Goal: Find contact information: Find contact information

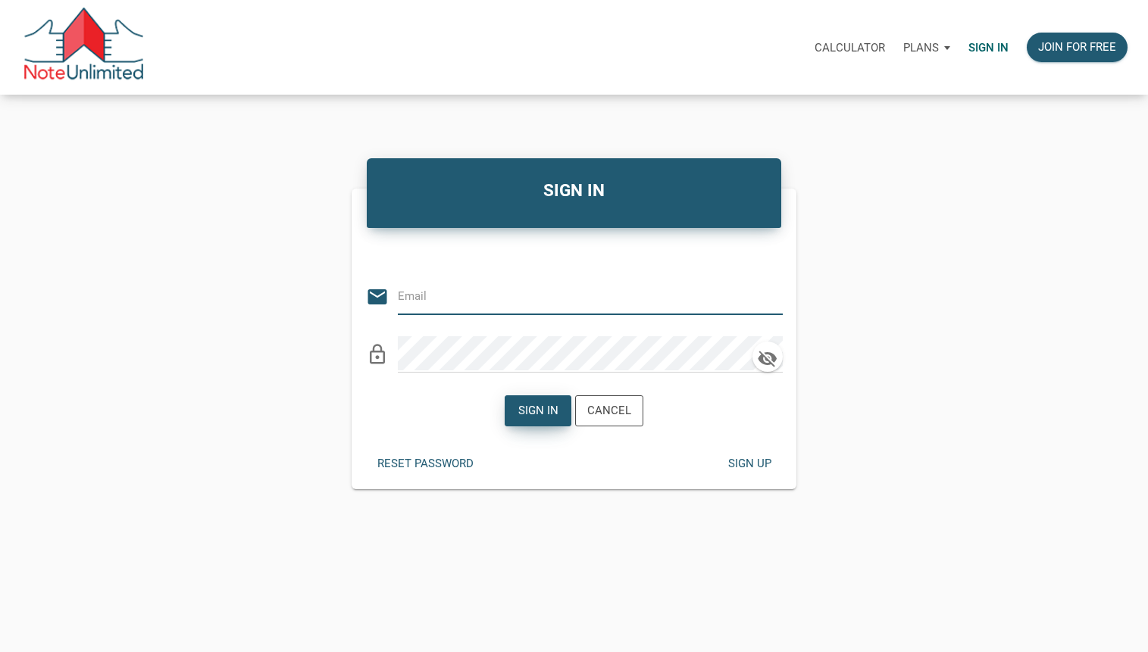
type input "[PERSON_NAME][EMAIL_ADDRESS][DOMAIN_NAME]"
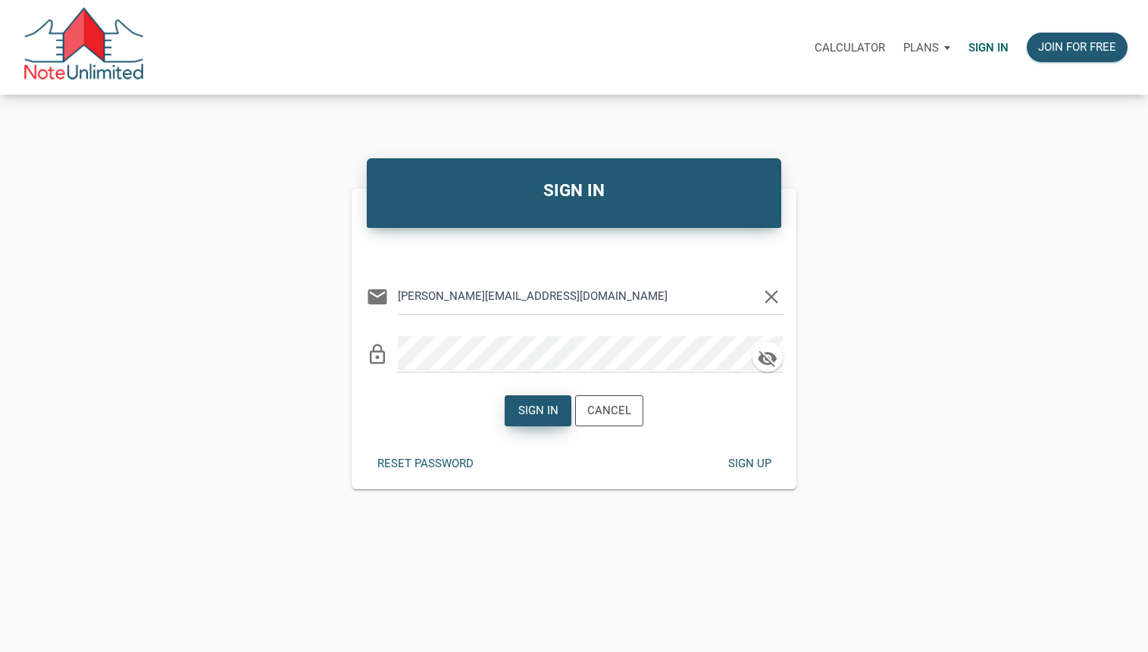
click at [539, 413] on div "Sign in" at bounding box center [538, 410] width 40 height 17
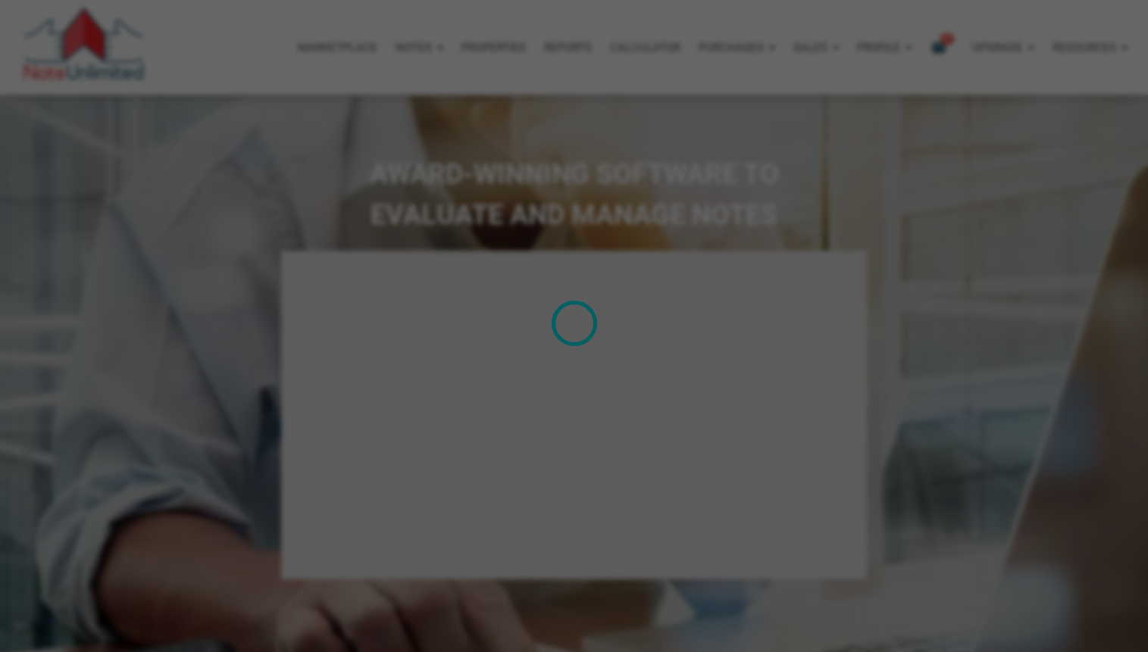
select select
type input "Introduction to new features"
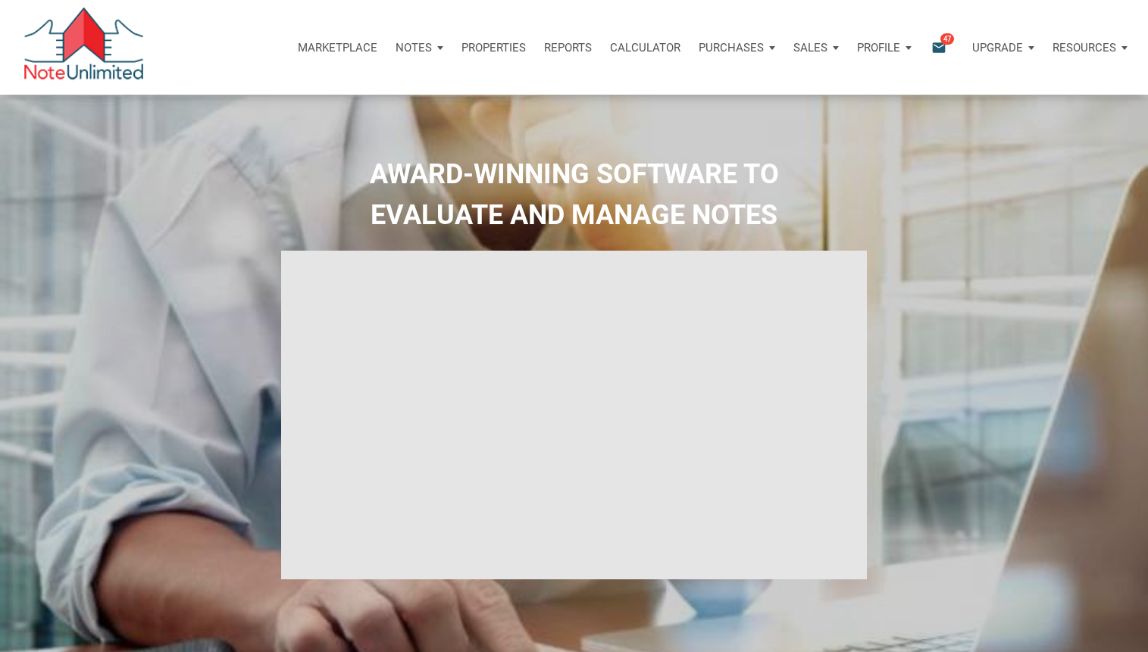
select select
click at [930, 45] on icon "email" at bounding box center [939, 47] width 18 height 17
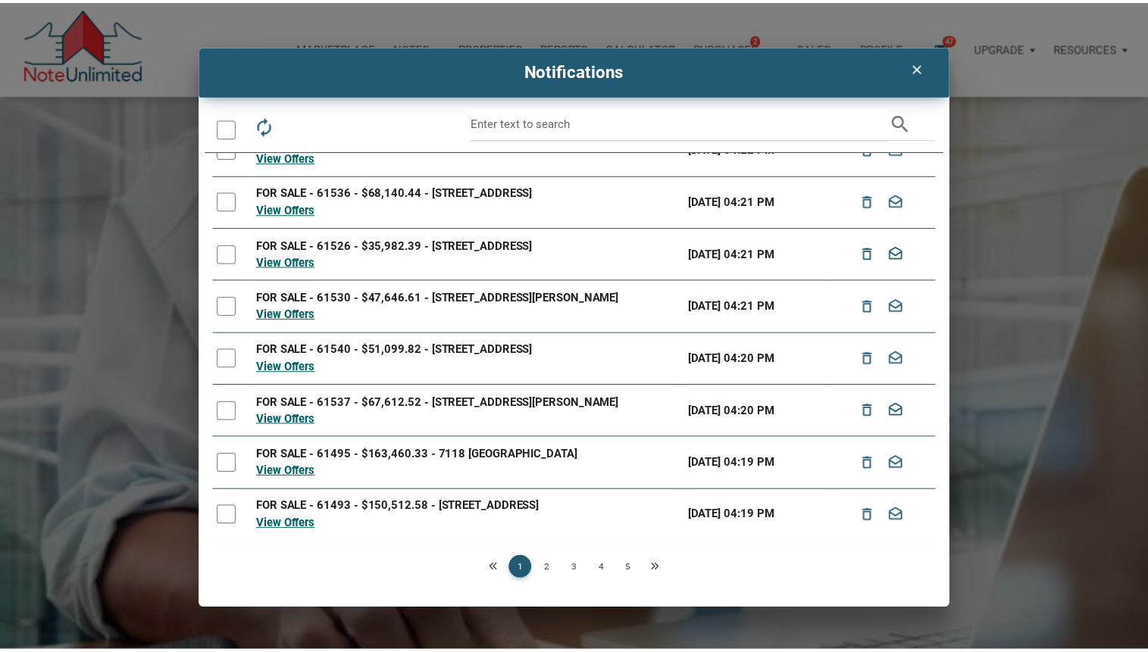
scroll to position [151, 0]
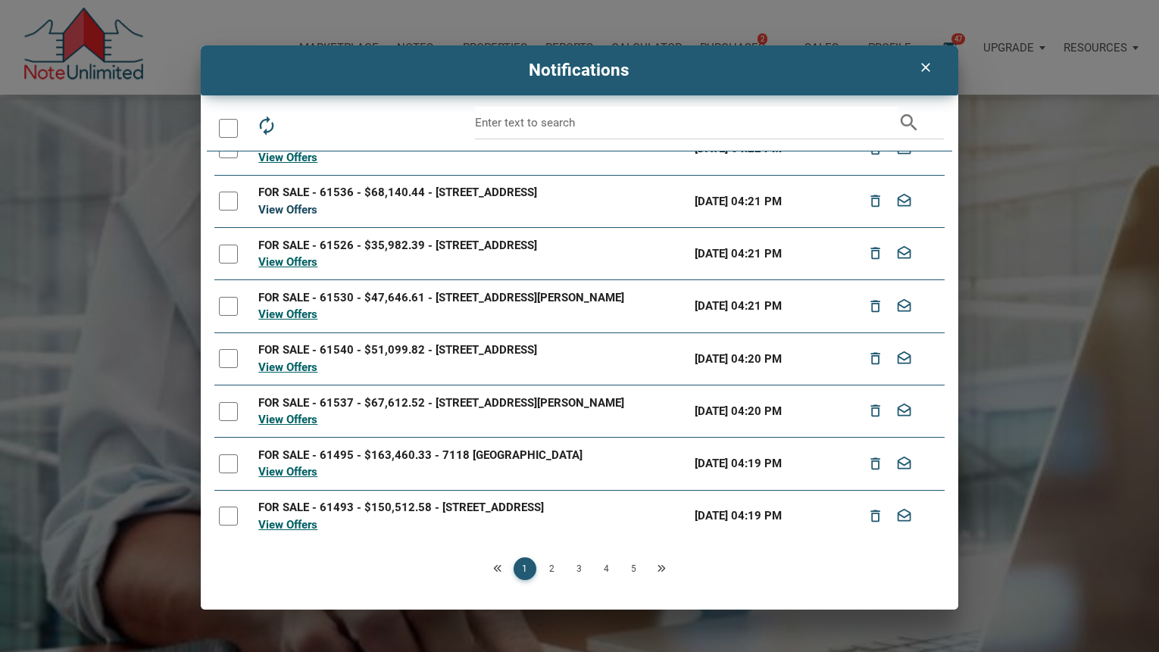
click at [314, 217] on link "View Offers" at bounding box center [287, 210] width 59 height 14
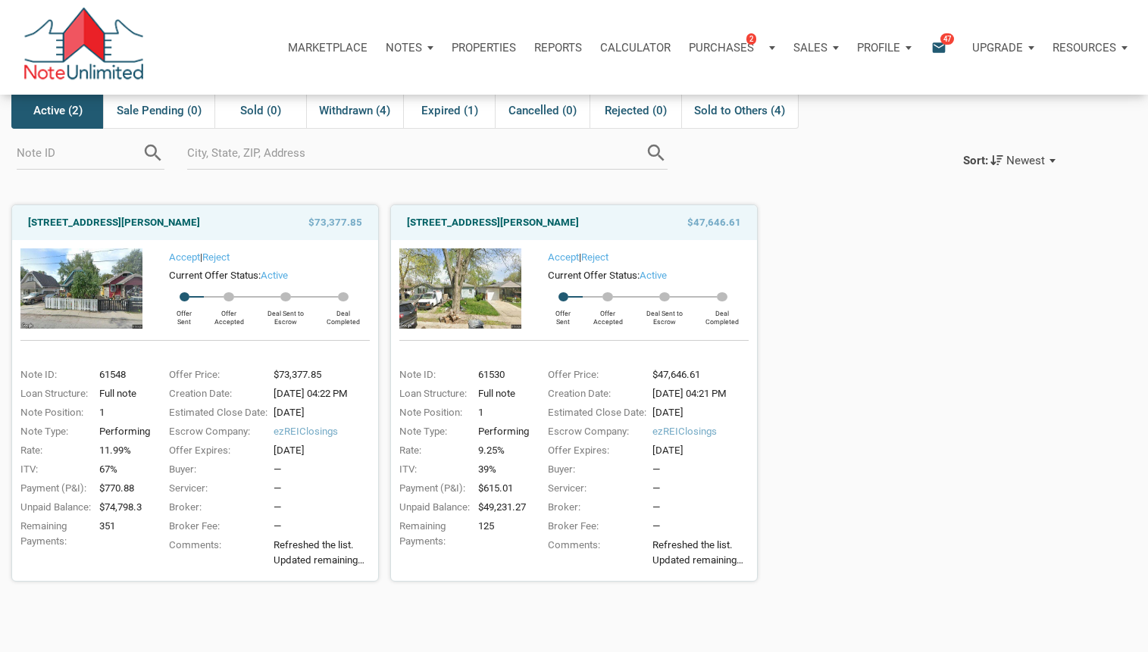
scroll to position [75, 0]
click at [732, 113] on span "Sold to Others (4)" at bounding box center [739, 109] width 91 height 18
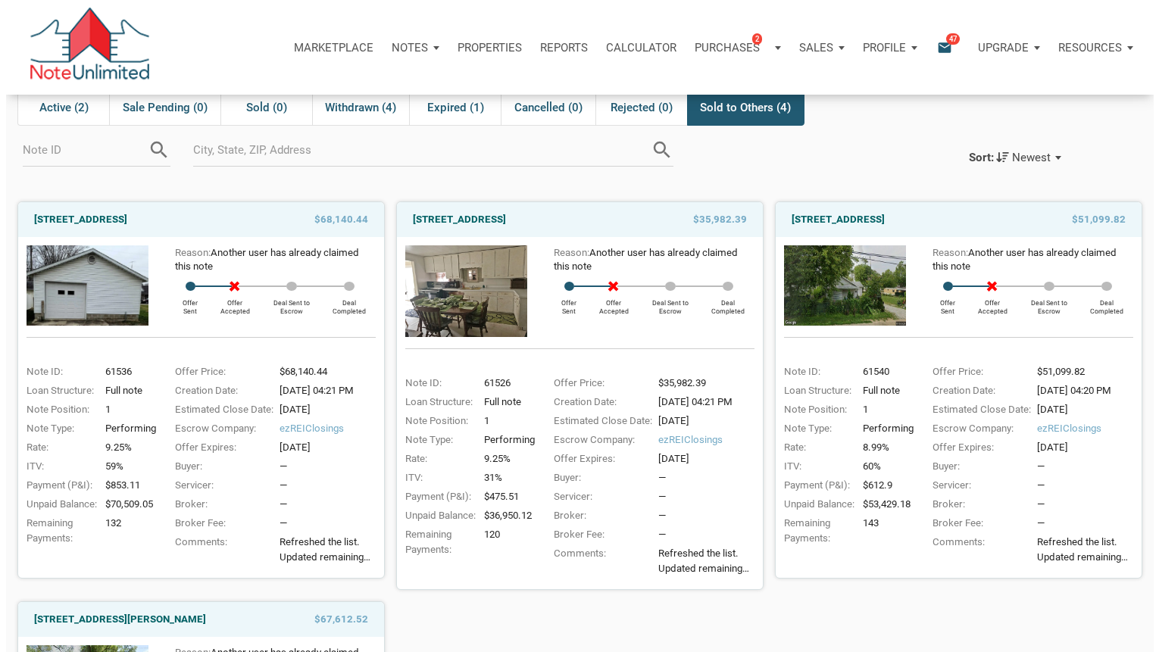
scroll to position [76, 0]
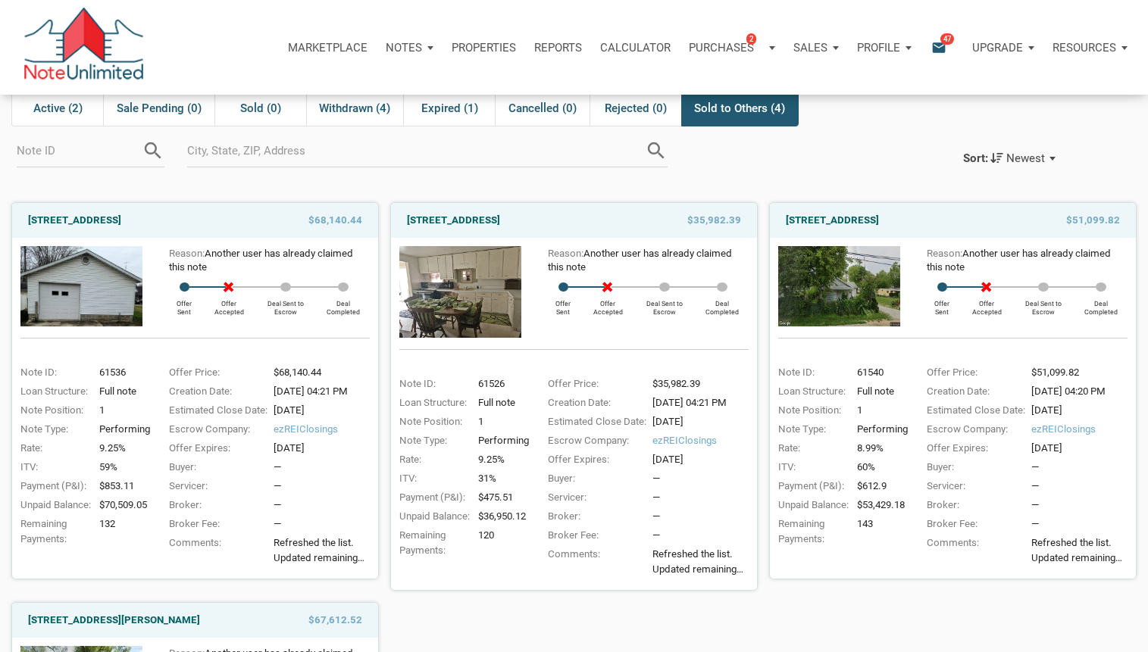
click at [930, 42] on icon "email" at bounding box center [939, 47] width 18 height 17
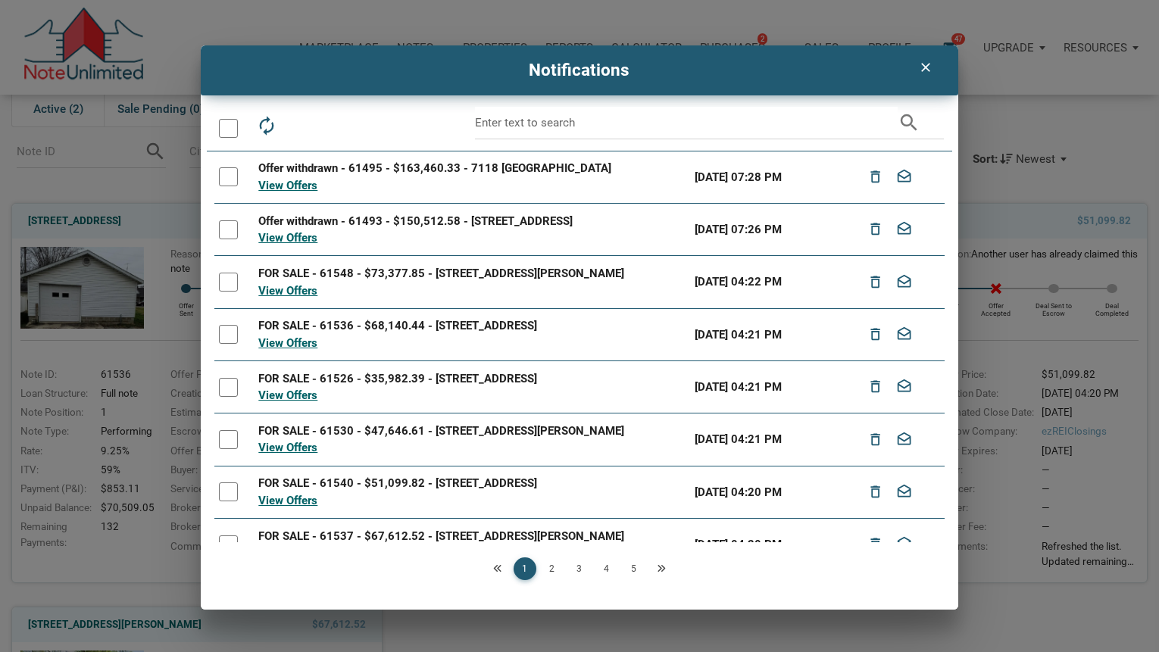
click at [224, 136] on div at bounding box center [228, 128] width 19 height 19
click at [227, 135] on div at bounding box center [228, 128] width 19 height 19
click at [635, 577] on link "5" at bounding box center [634, 569] width 23 height 23
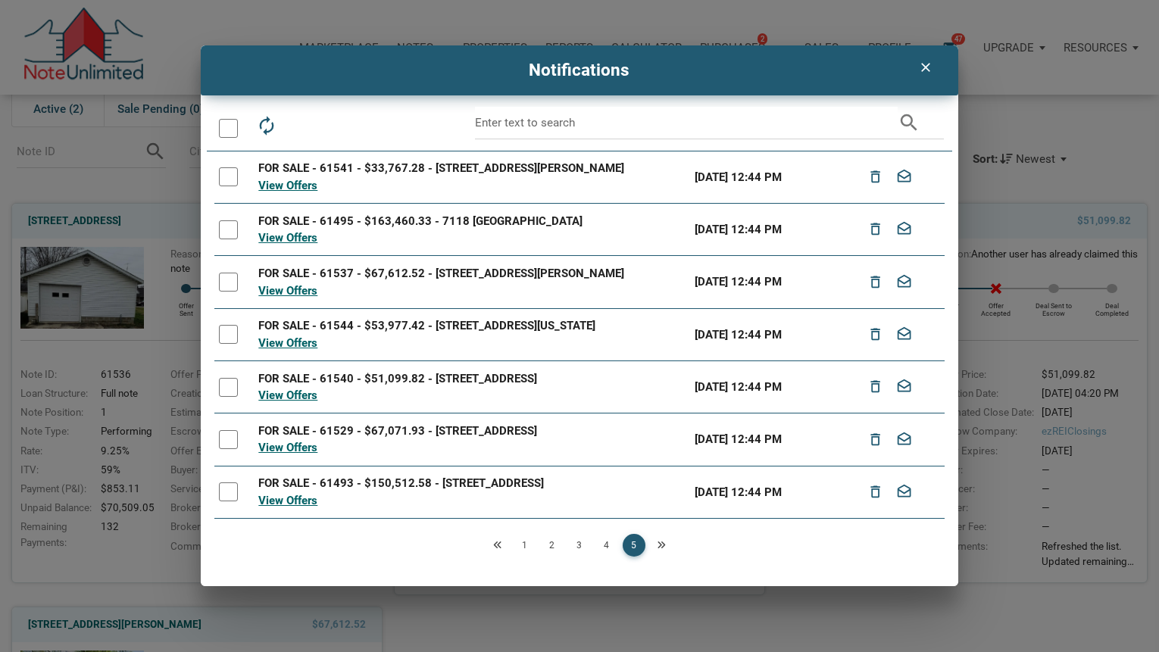
scroll to position [48, 0]
click at [608, 557] on link "4" at bounding box center [607, 545] width 23 height 23
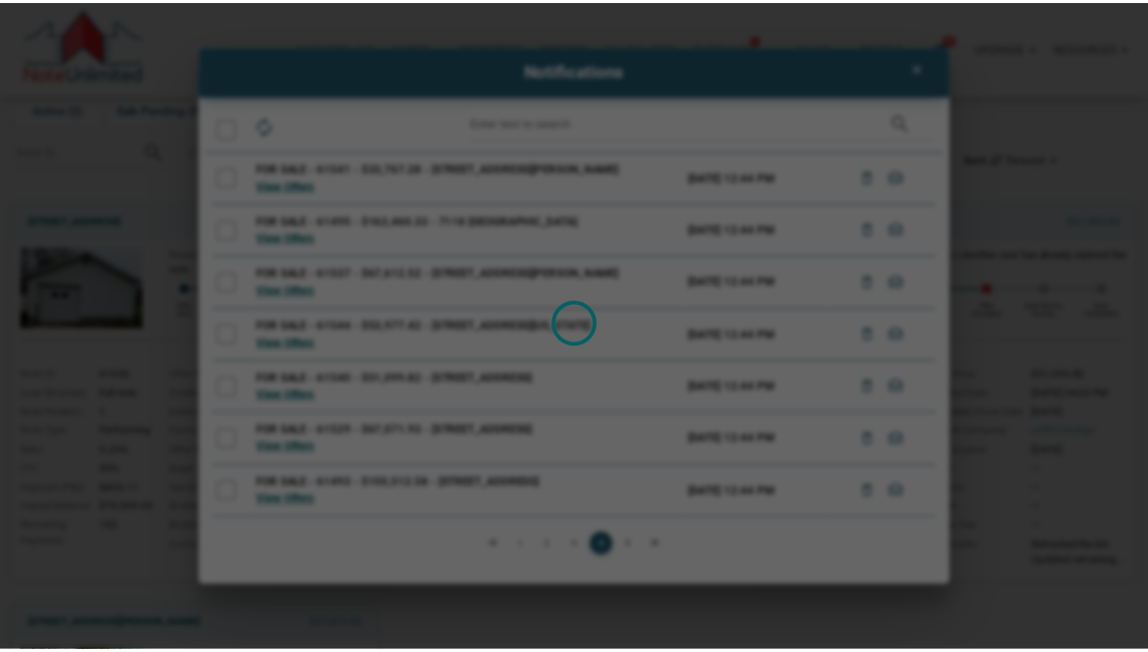
scroll to position [0, 0]
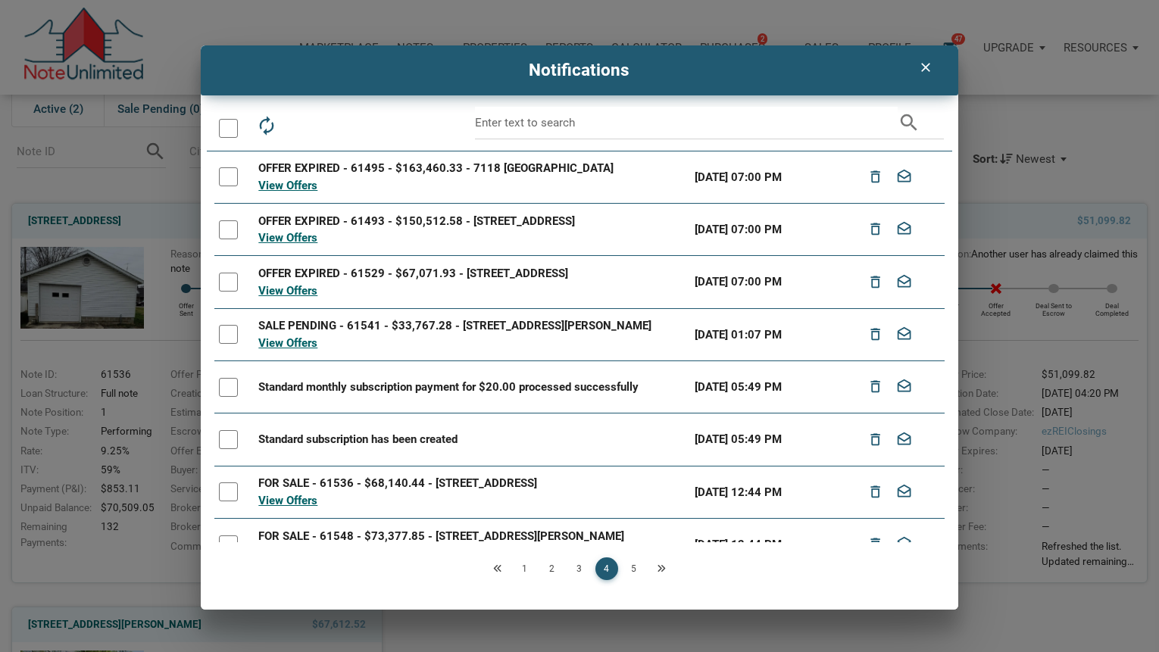
click at [577, 579] on link "3" at bounding box center [579, 569] width 23 height 23
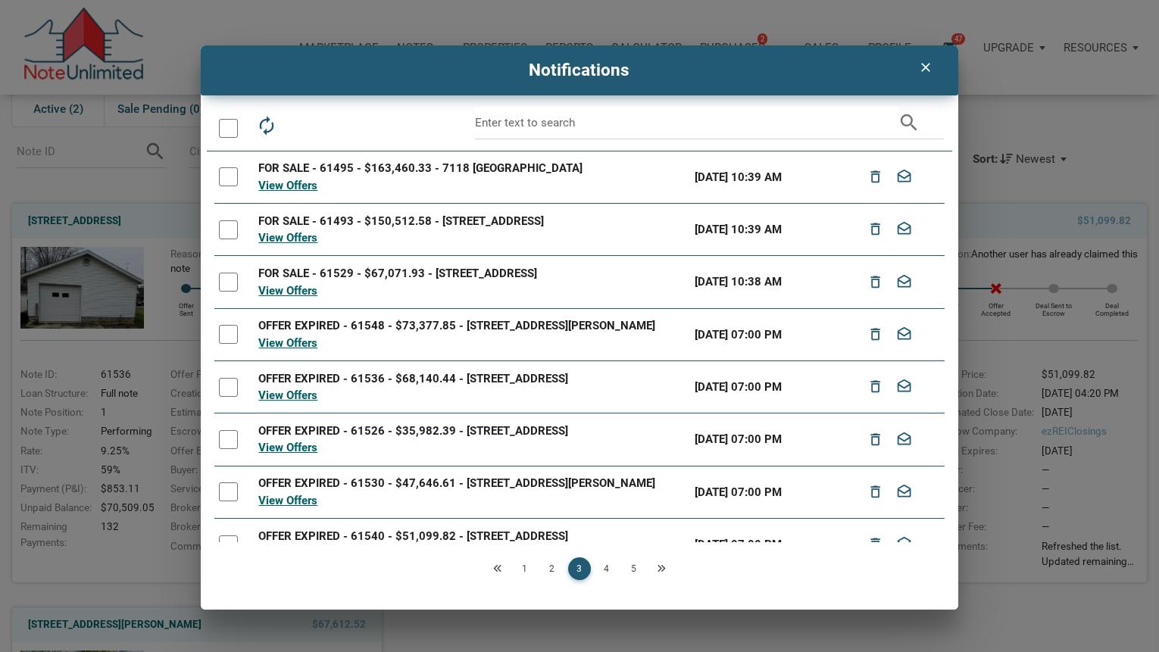
click at [549, 577] on link "2" at bounding box center [552, 569] width 23 height 23
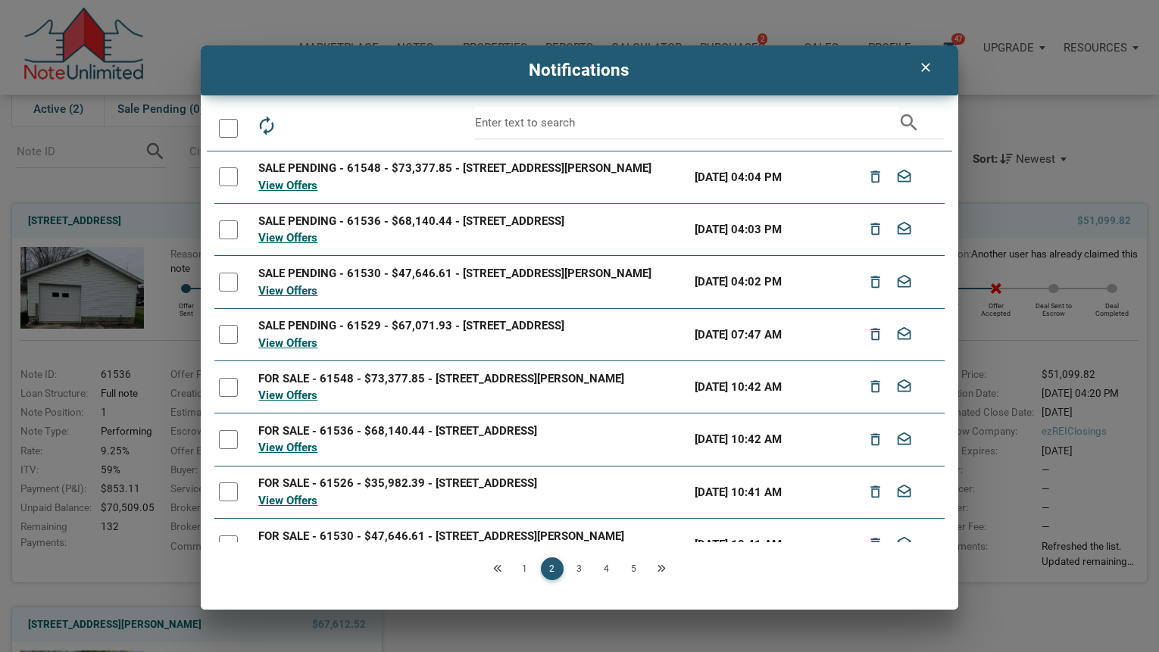
click at [927, 73] on icon "clear" at bounding box center [926, 67] width 18 height 15
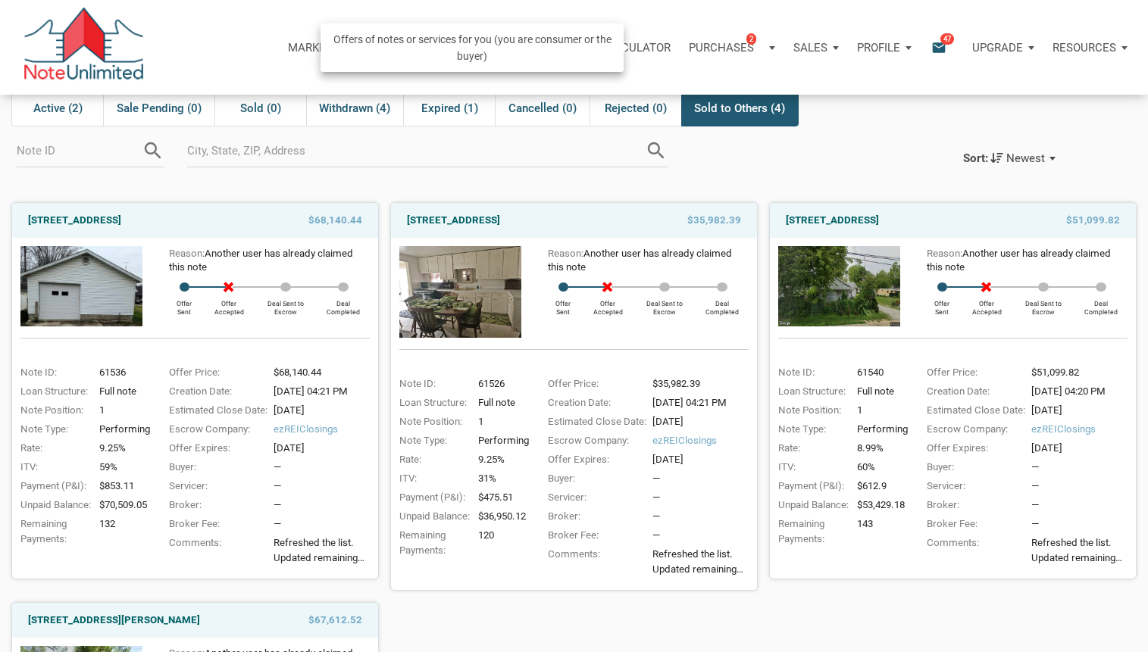
click at [689, 43] on p "Purchases" at bounding box center [721, 48] width 65 height 14
click at [657, 83] on link "Note Offers 2" at bounding box center [708, 88] width 144 height 31
click at [698, 43] on p "Purchases" at bounding box center [721, 48] width 65 height 14
click at [668, 85] on link "Note Offers 2" at bounding box center [708, 88] width 144 height 31
click at [1071, 48] on p "Resources" at bounding box center [1084, 48] width 64 height 14
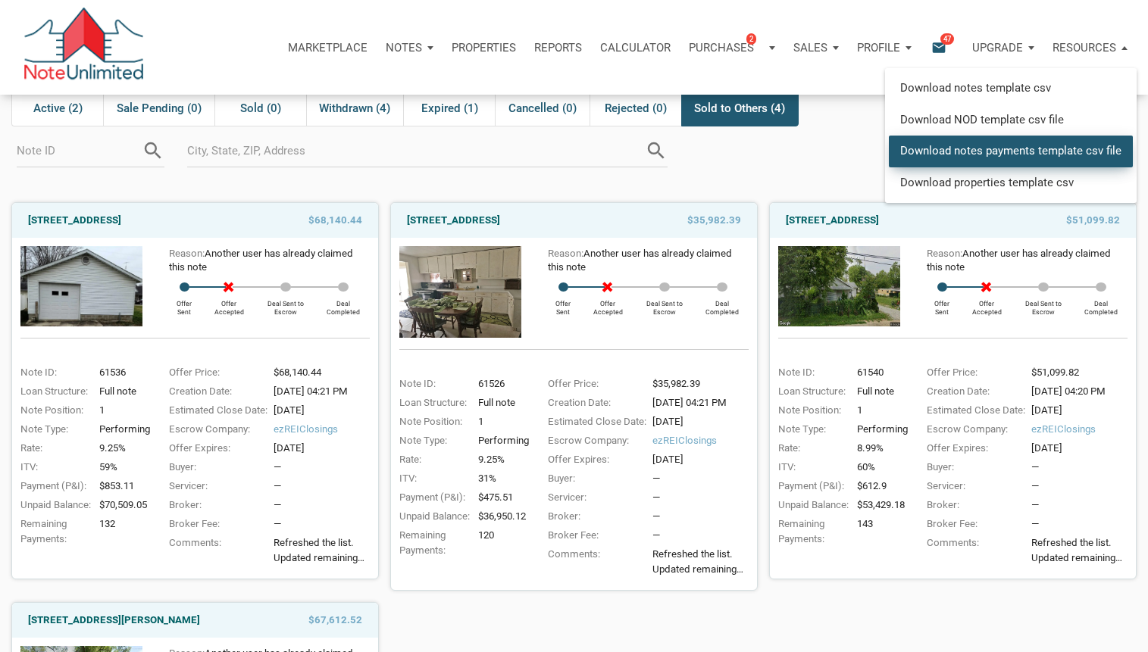
click at [1033, 155] on link "Download notes payments template csv file" at bounding box center [1011, 151] width 244 height 31
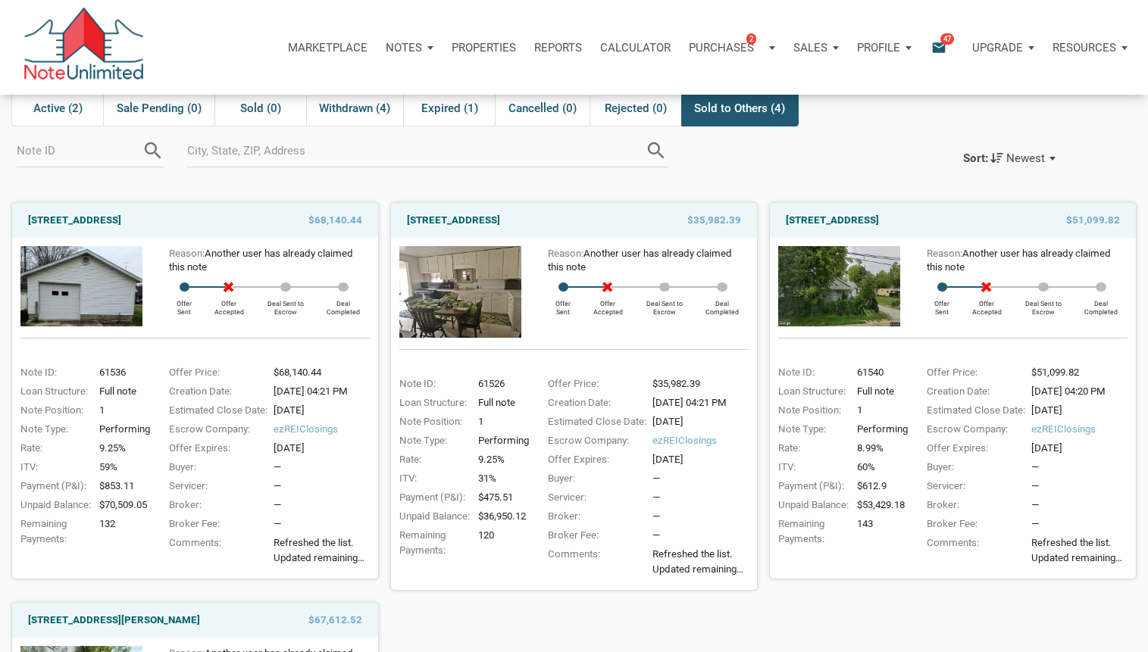
click at [1079, 45] on p "Resources" at bounding box center [1084, 48] width 64 height 14
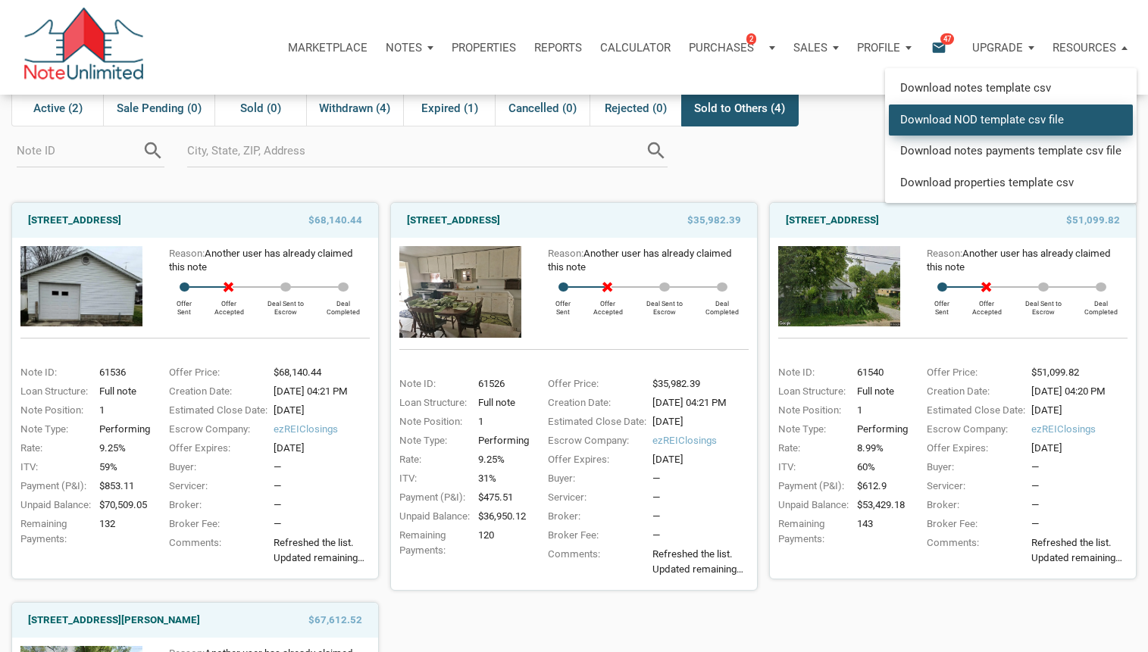
click at [996, 120] on link "Download NOD template csv file" at bounding box center [1011, 119] width 244 height 31
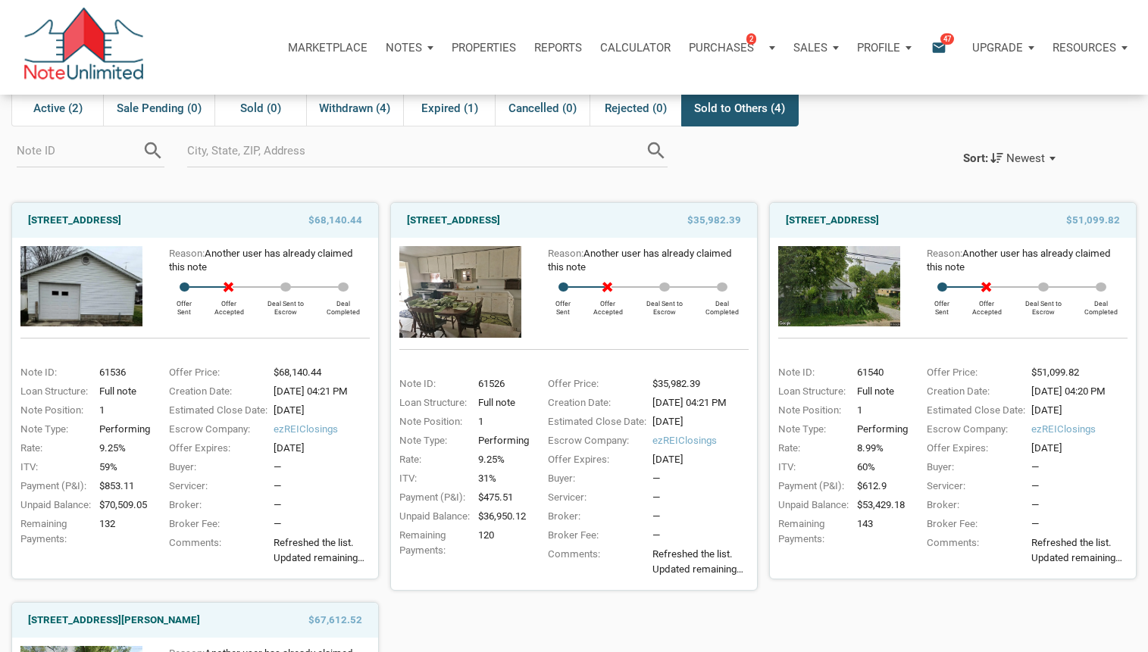
click at [1085, 49] on p "Resources" at bounding box center [1084, 48] width 64 height 14
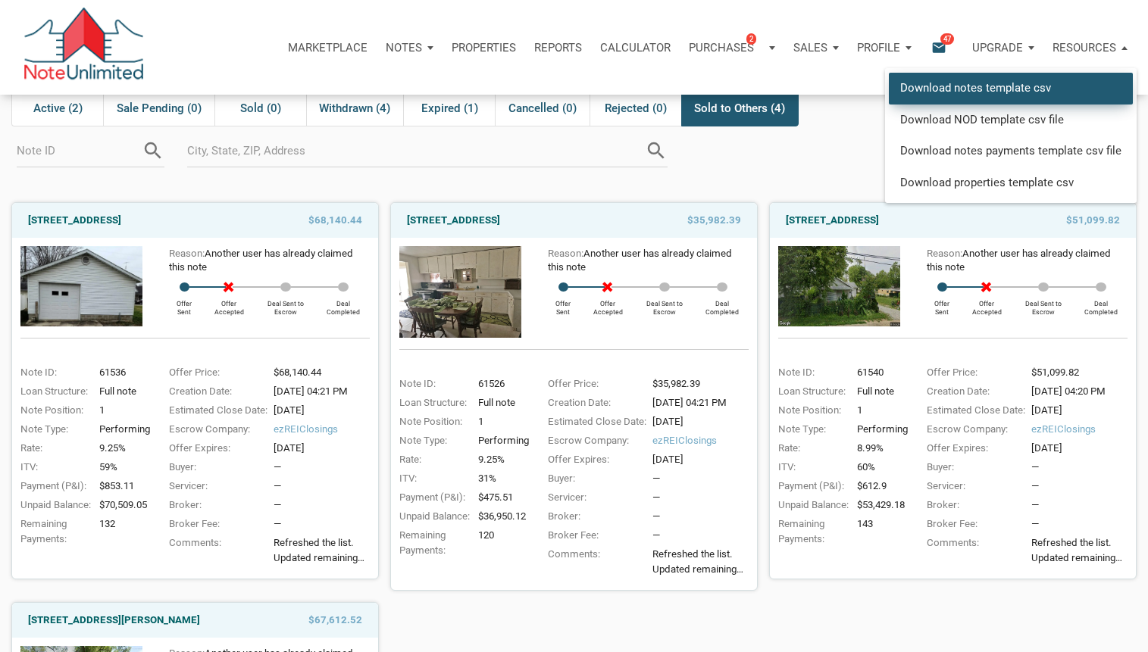
click at [1014, 85] on link "Download notes template csv" at bounding box center [1011, 88] width 244 height 31
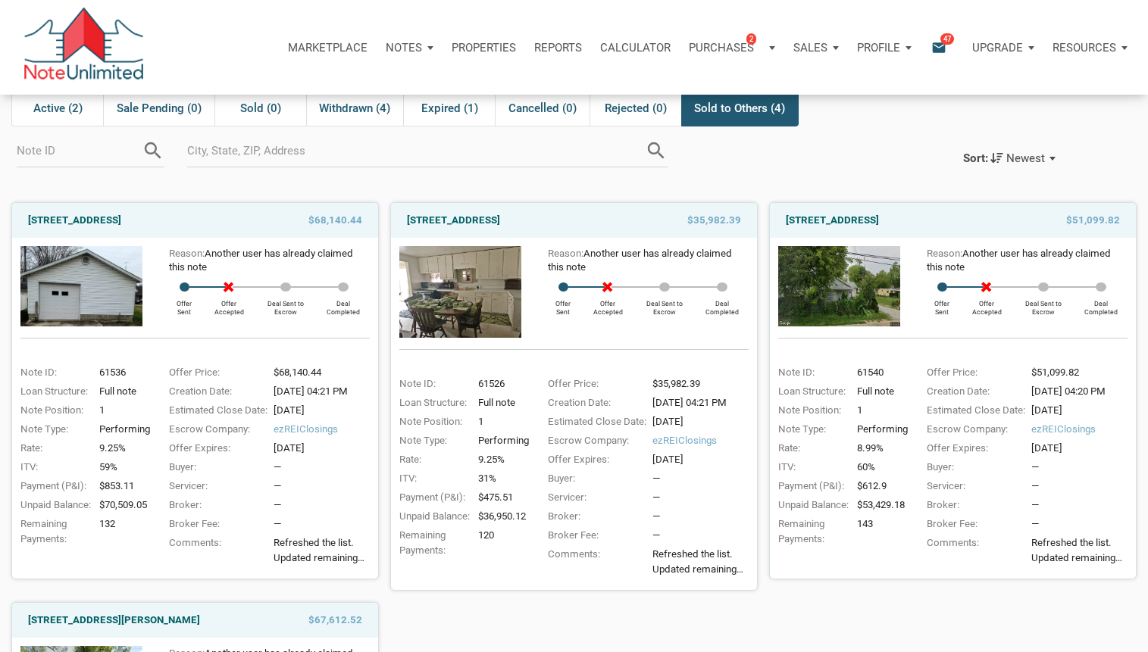
click at [386, 47] on p "Notes" at bounding box center [404, 48] width 36 height 14
click at [862, 50] on p "Profile" at bounding box center [878, 48] width 43 height 14
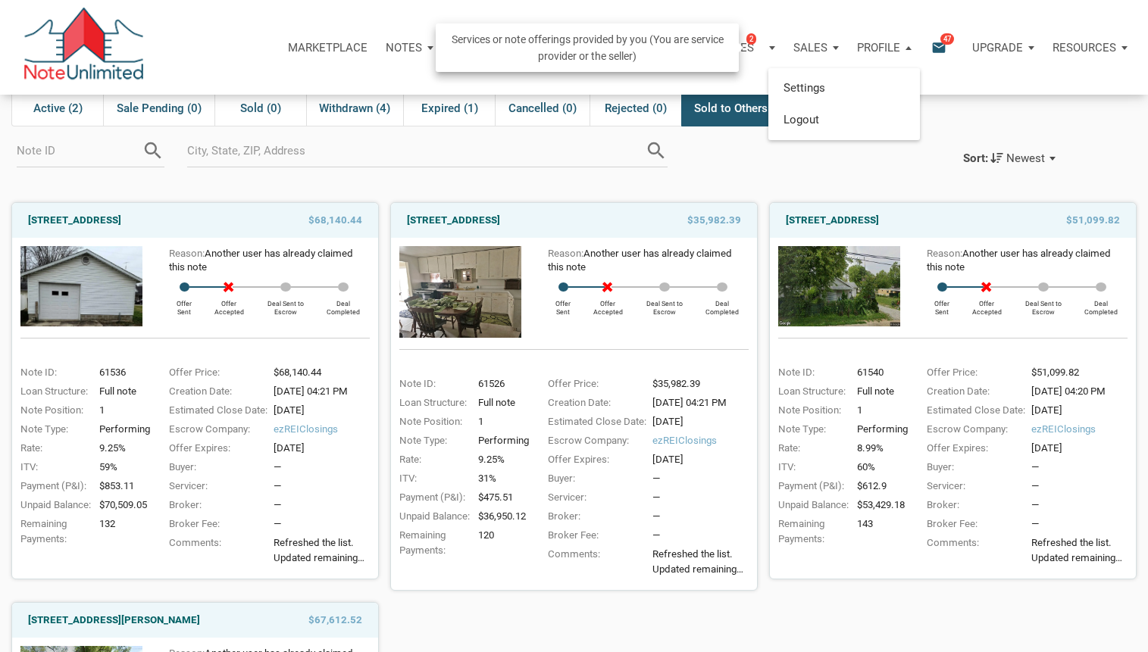
click at [793, 47] on p "Sales" at bounding box center [810, 48] width 34 height 14
click at [734, 119] on link "Service Orders" at bounding box center [772, 119] width 144 height 31
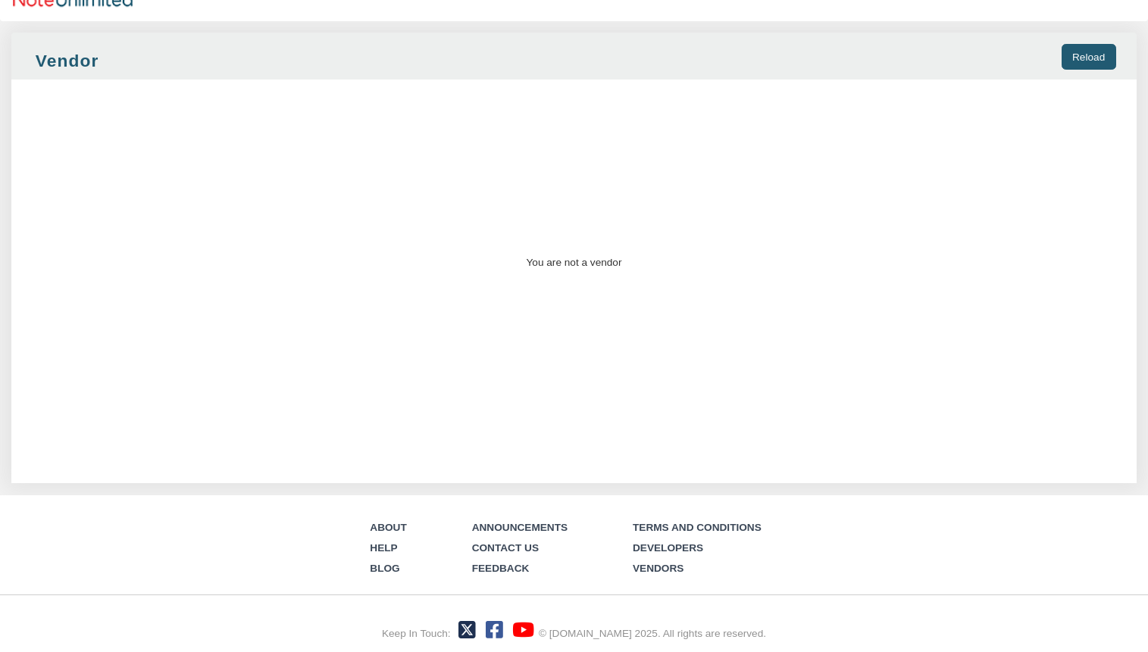
scroll to position [78, 0]
click at [489, 545] on link "Contact Us" at bounding box center [505, 546] width 67 height 11
